Goal: Task Accomplishment & Management: Manage account settings

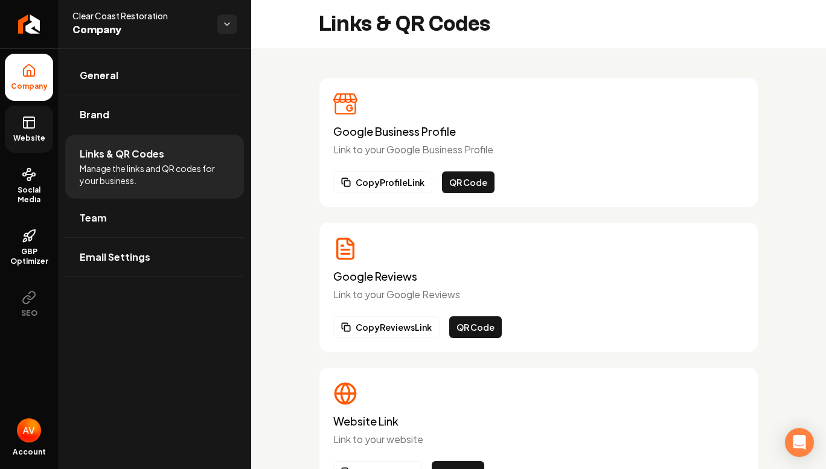
click at [28, 142] on span "Website" at bounding box center [29, 138] width 42 height 10
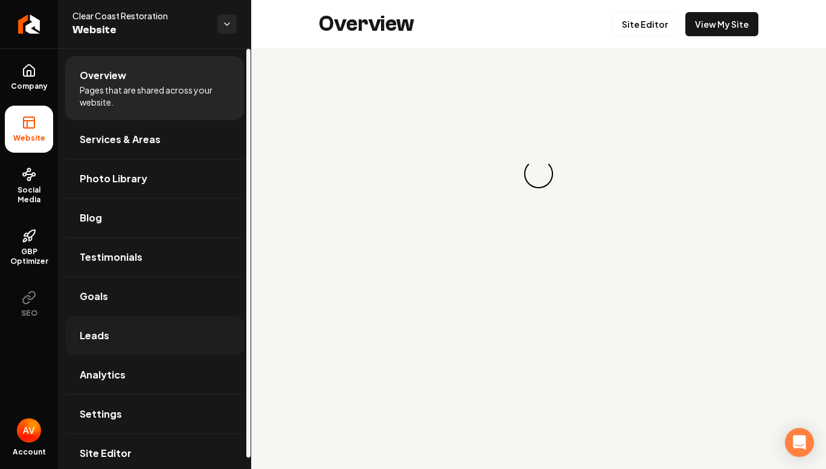
click at [115, 333] on link "Leads" at bounding box center [154, 335] width 179 height 39
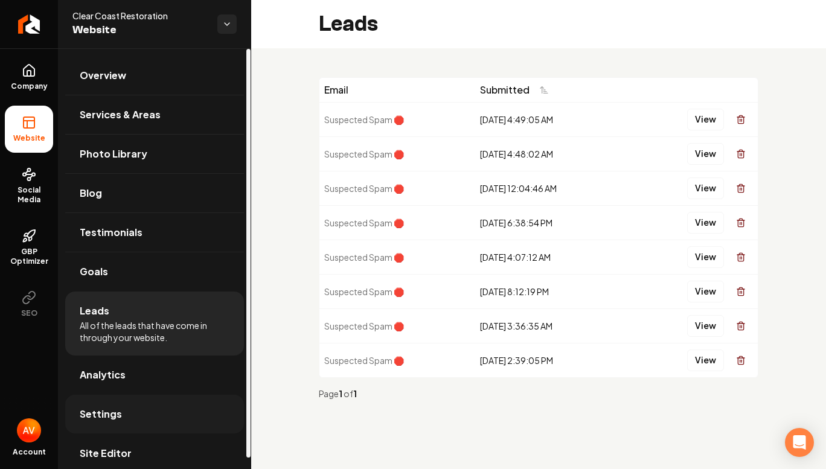
scroll to position [11, 0]
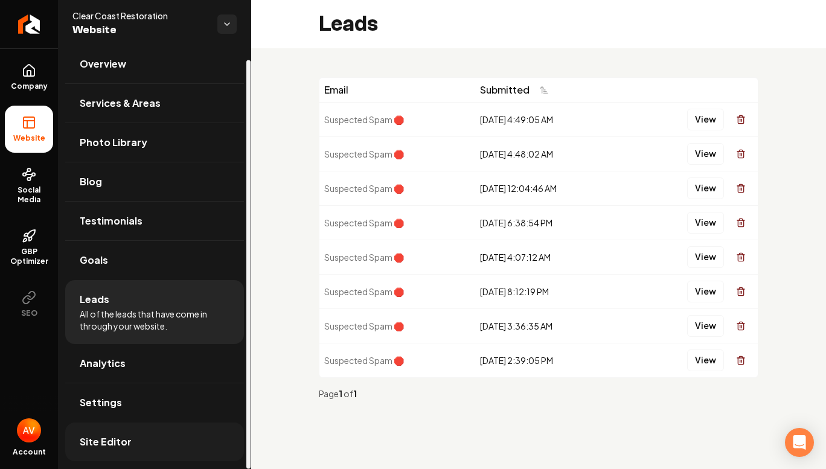
click at [111, 443] on span "Site Editor" at bounding box center [106, 442] width 52 height 14
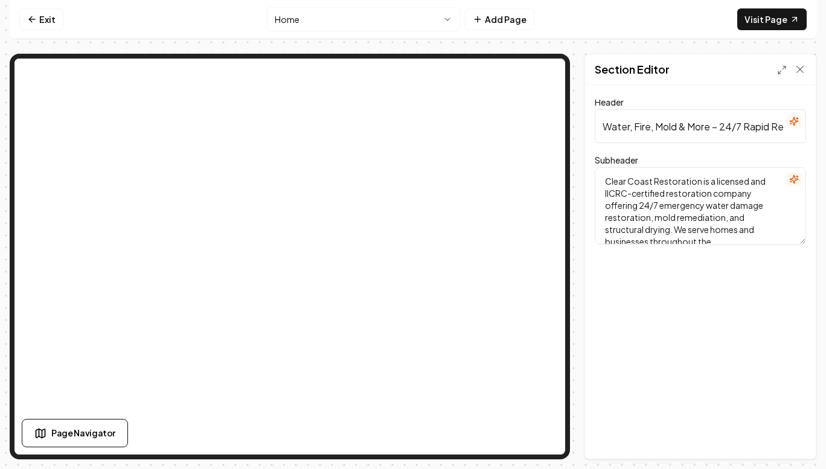
click at [625, 132] on input "Water, Fire, Mold & More – 24/7 Rapid Response" at bounding box center [700, 126] width 211 height 34
paste input "Cleanup & Restoration"
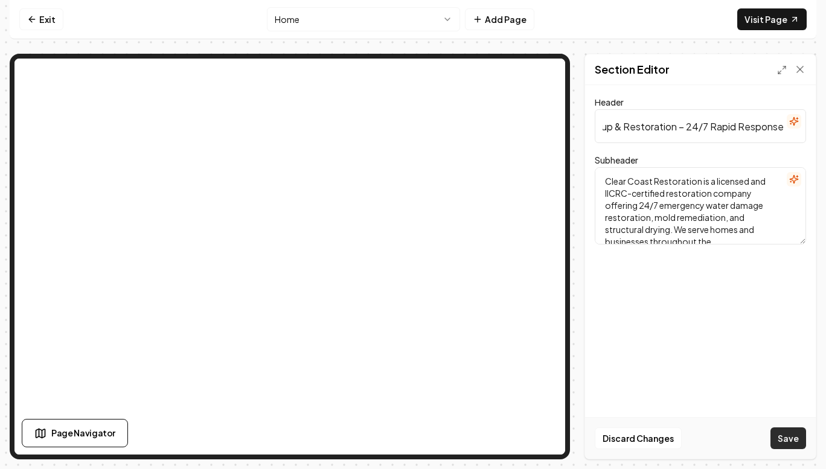
type input "Water, Fire, Mold Cleanup & Restoration – 24/7 Rapid Response"
click at [787, 442] on button "Save" at bounding box center [789, 439] width 36 height 22
click at [417, 26] on html "Computer Required This feature is only available on a computer. Please switch t…" at bounding box center [413, 234] width 826 height 469
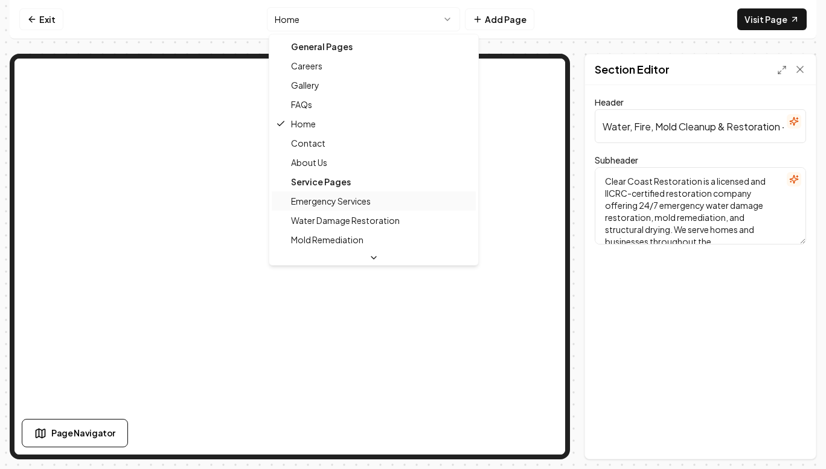
scroll to position [121, 0]
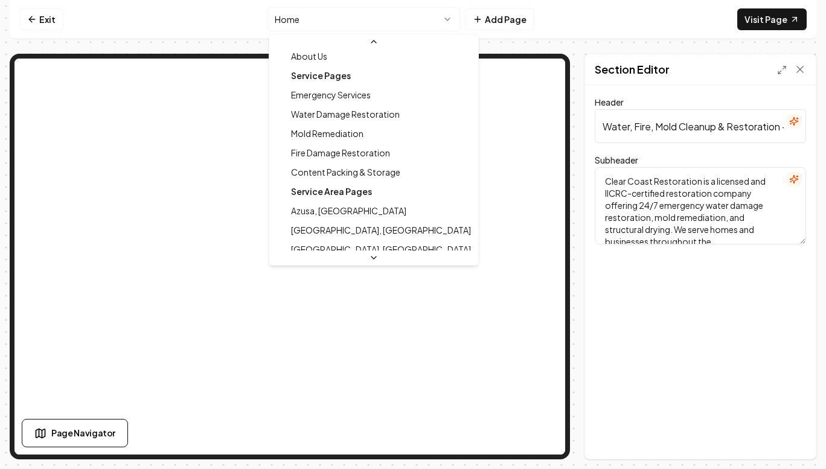
click at [368, 74] on div "Service Pages" at bounding box center [374, 75] width 204 height 19
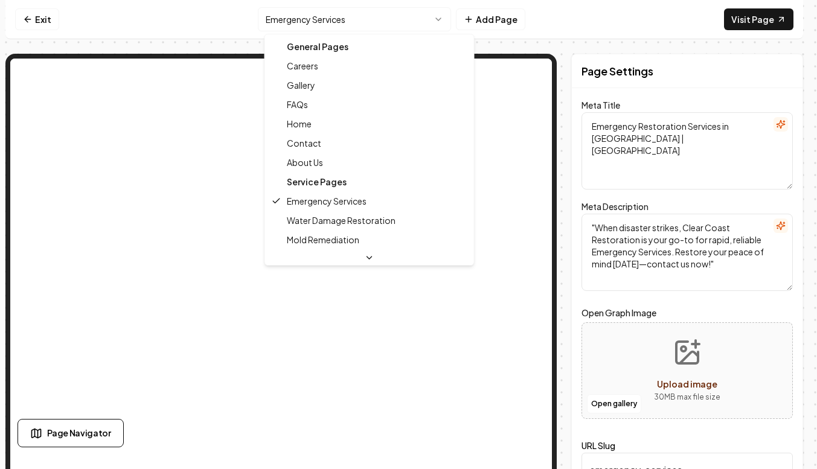
click at [415, 28] on html "Computer Required This feature is only available on a computer. Please switch t…" at bounding box center [408, 234] width 817 height 469
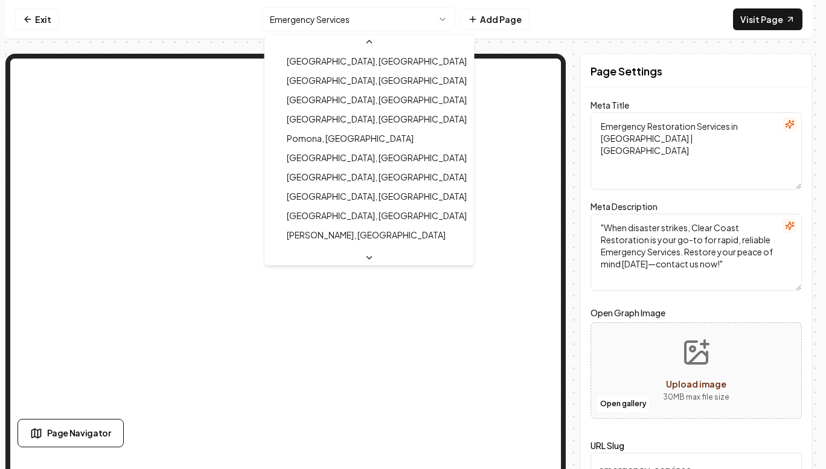
scroll to position [639, 0]
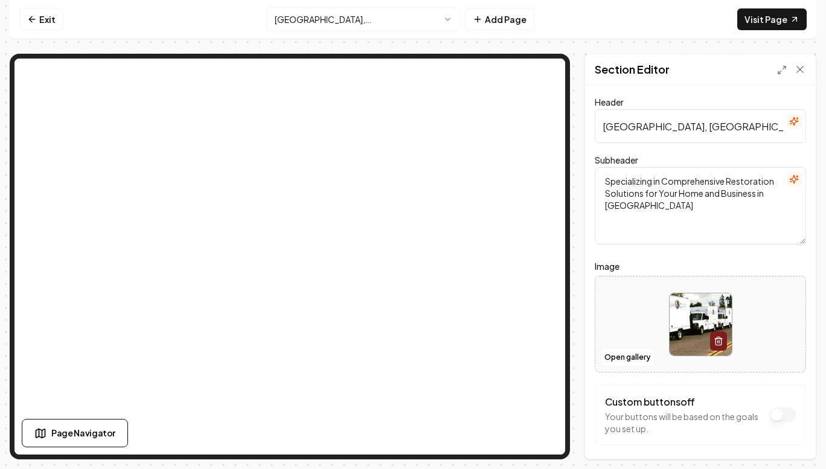
click at [605, 185] on textarea "Specializing in Comprehensive Restoration Solutions for Your Home and Business …" at bounding box center [700, 205] width 211 height 77
paste textarea "Comprehensive Cleanup & Restoration Solutions in [GEOGRAPHIC_DATA]"
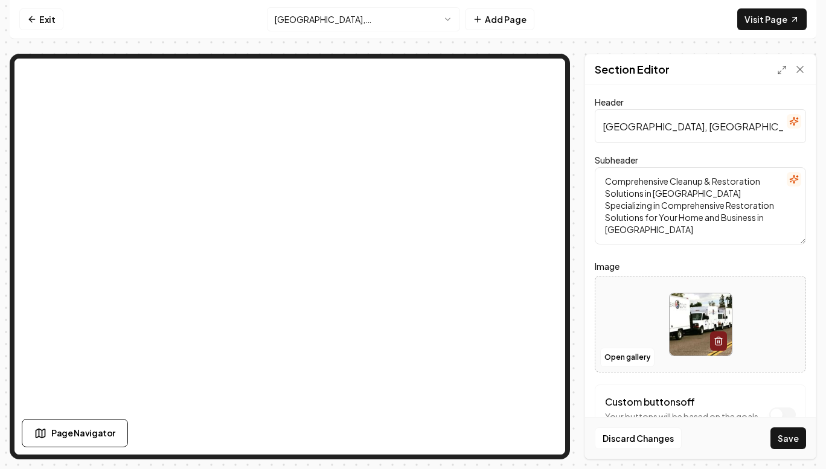
click at [606, 191] on textarea "Comprehensive Cleanup & Restoration Solutions in [GEOGRAPHIC_DATA] Specializing…" at bounding box center [700, 205] width 211 height 77
click at [742, 199] on textarea "Comprehensive Cleanup & Restoration Solutions in [GEOGRAPHIC_DATA] Specializing…" at bounding box center [700, 205] width 211 height 77
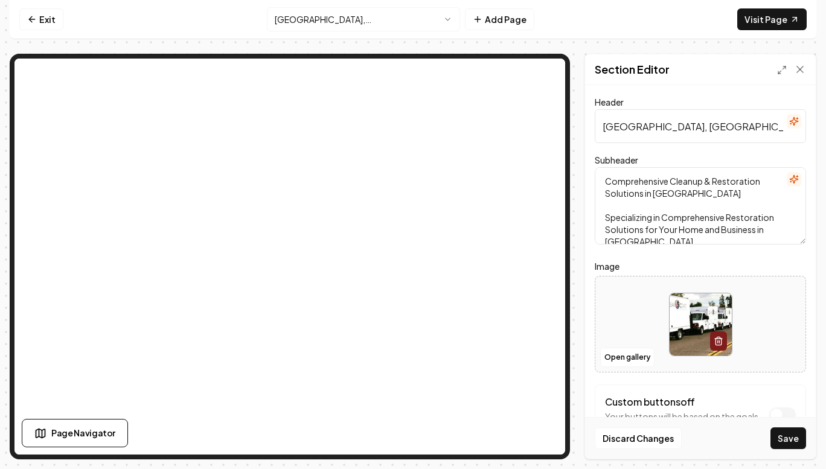
scroll to position [11, 0]
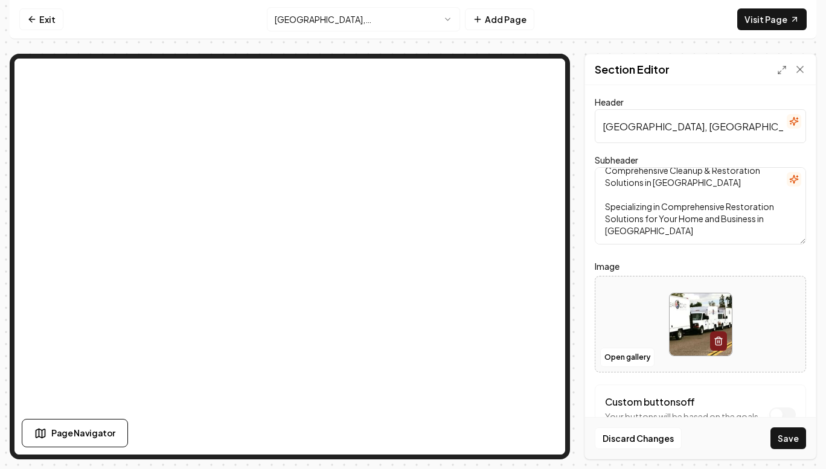
drag, startPoint x: 606, startPoint y: 220, endPoint x: 754, endPoint y: 237, distance: 149.0
click at [754, 237] on textarea "Comprehensive Cleanup & Restoration Solutions in [GEOGRAPHIC_DATA] Specializing…" at bounding box center [700, 205] width 211 height 77
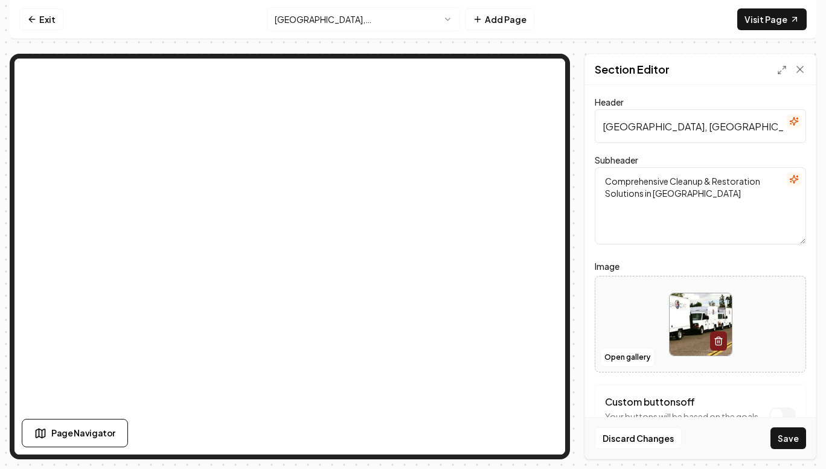
scroll to position [0, 0]
type textarea "Comprehensive Cleanup & Restoration Solutions in [GEOGRAPHIC_DATA]"
click at [791, 445] on button "Save" at bounding box center [789, 439] width 36 height 22
click at [400, 24] on html "Computer Required This feature is only available on a computer. Please switch t…" at bounding box center [413, 234] width 826 height 469
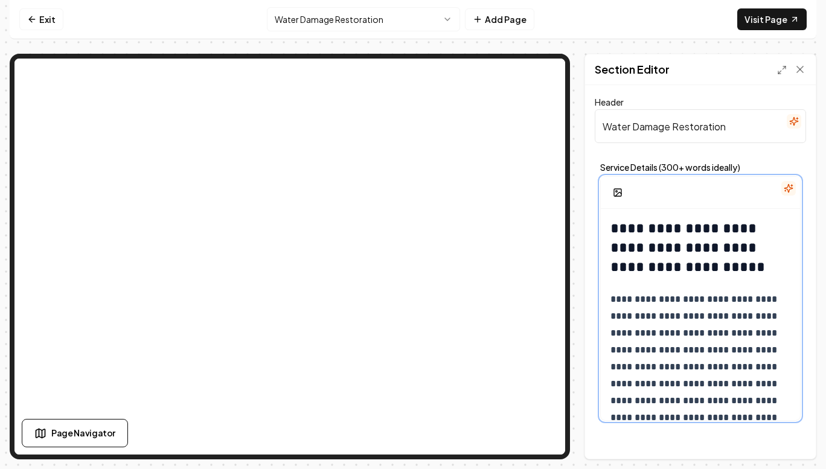
click at [764, 232] on h2 "**********" at bounding box center [696, 248] width 171 height 58
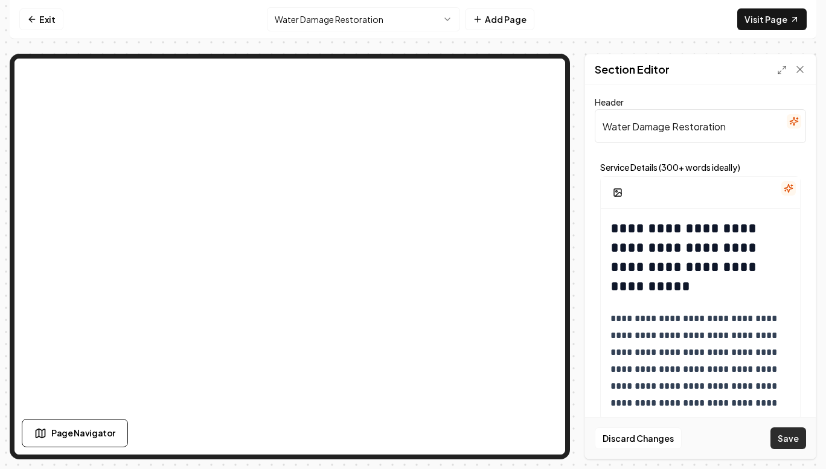
click at [788, 433] on button "Save" at bounding box center [789, 439] width 36 height 22
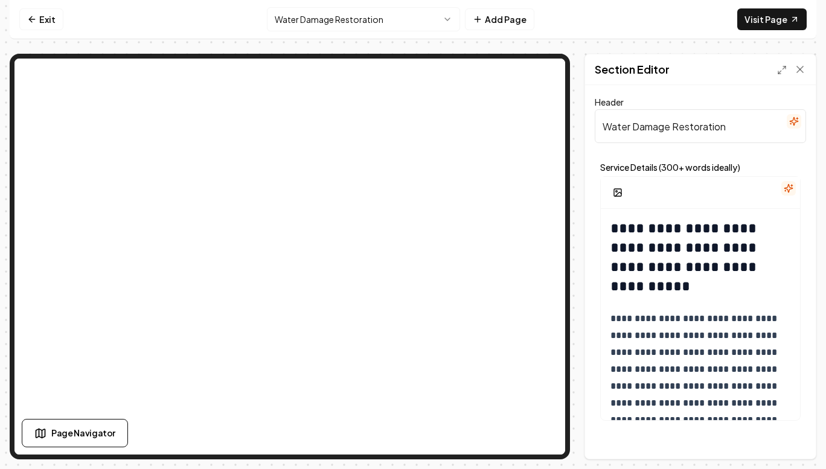
click at [365, 25] on html "**********" at bounding box center [413, 234] width 826 height 469
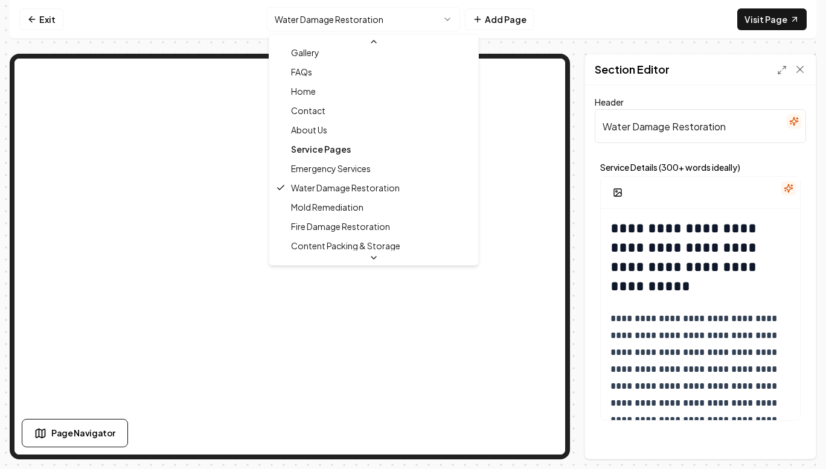
scroll to position [60, 0]
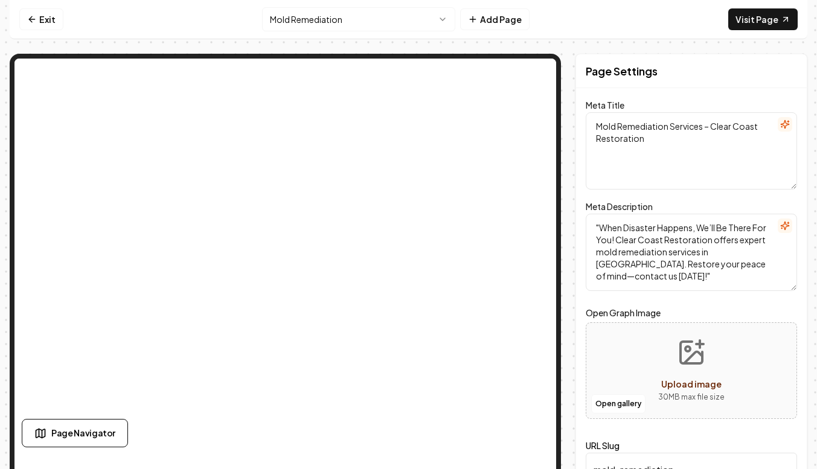
click at [418, 22] on html "Computer Required This feature is only available on a computer. Please switch t…" at bounding box center [408, 234] width 817 height 469
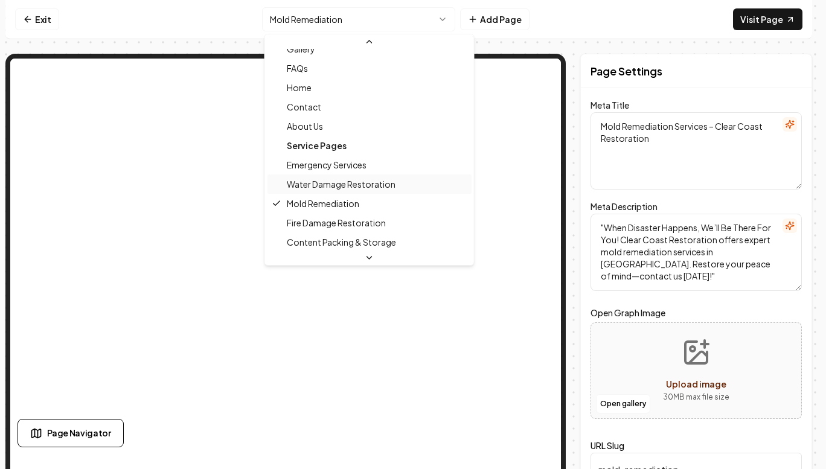
scroll to position [60, 0]
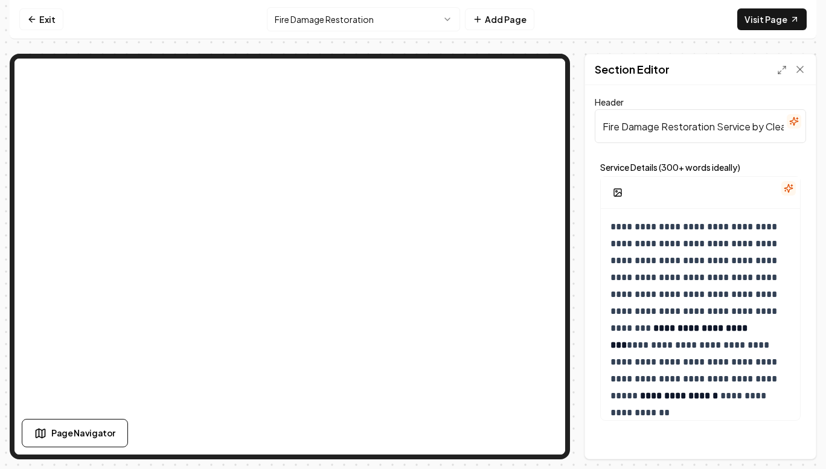
click at [661, 126] on input "Fire Damage Restoration Service by Clear Coast Restoration" at bounding box center [700, 126] width 211 height 34
type input "Fire Damage Cleanup & Restoration Service by Clear Coast Restoration"
click at [794, 432] on button "Save" at bounding box center [789, 439] width 36 height 22
